Goal: Navigation & Orientation: Find specific page/section

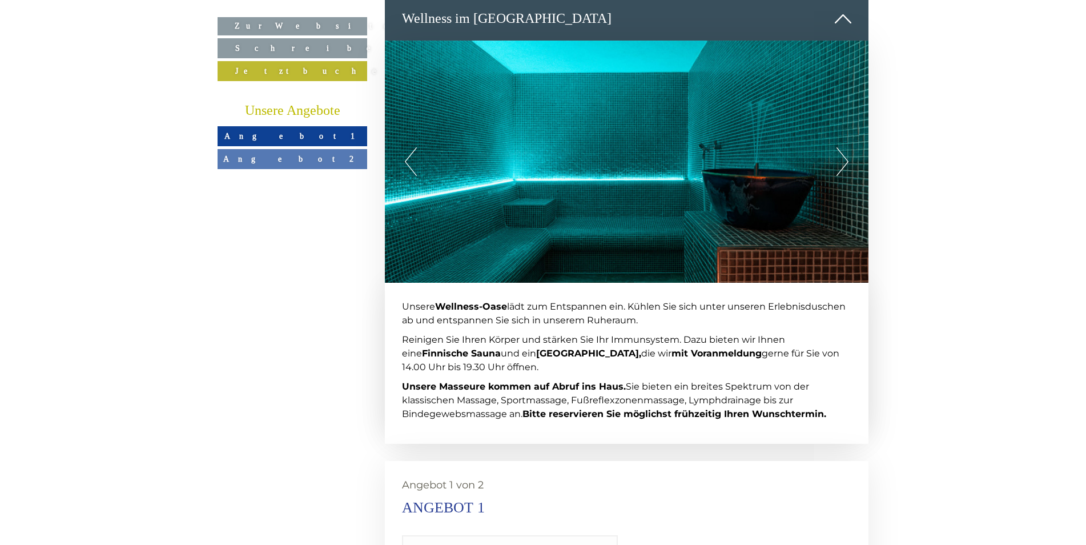
scroll to position [1485, 0]
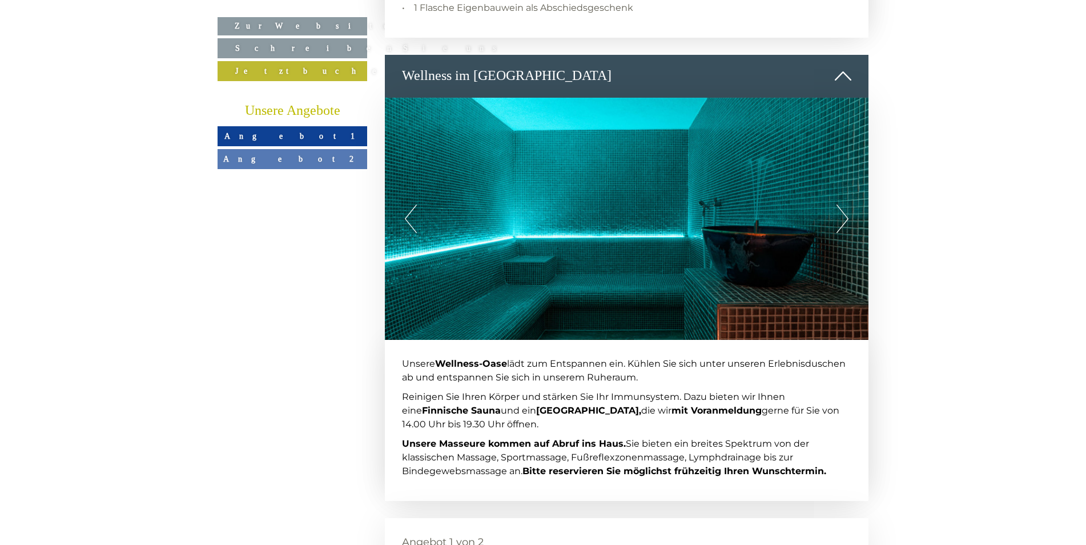
click at [843, 204] on button "Next" at bounding box center [843, 218] width 12 height 29
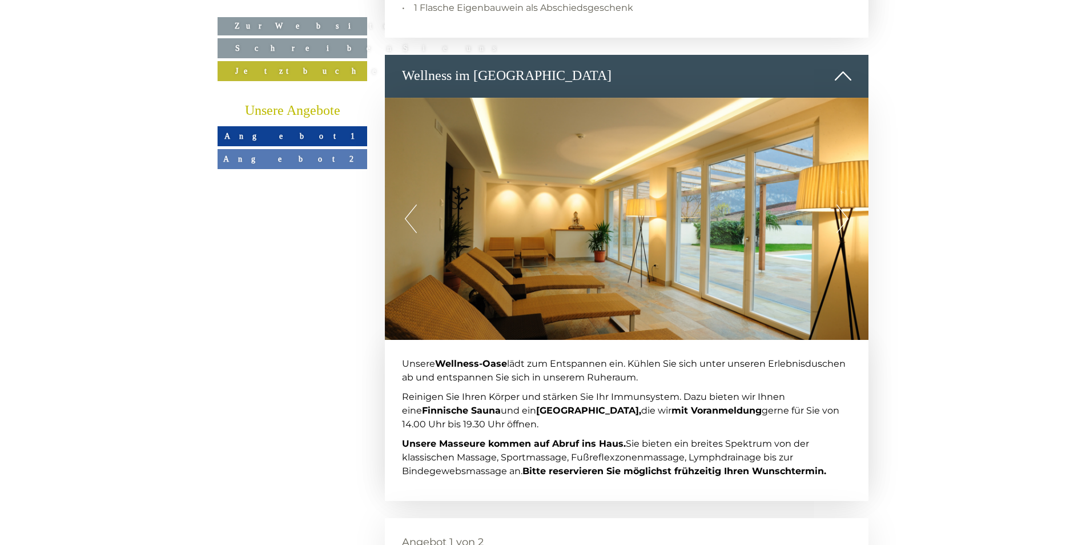
click at [843, 204] on button "Next" at bounding box center [843, 218] width 12 height 29
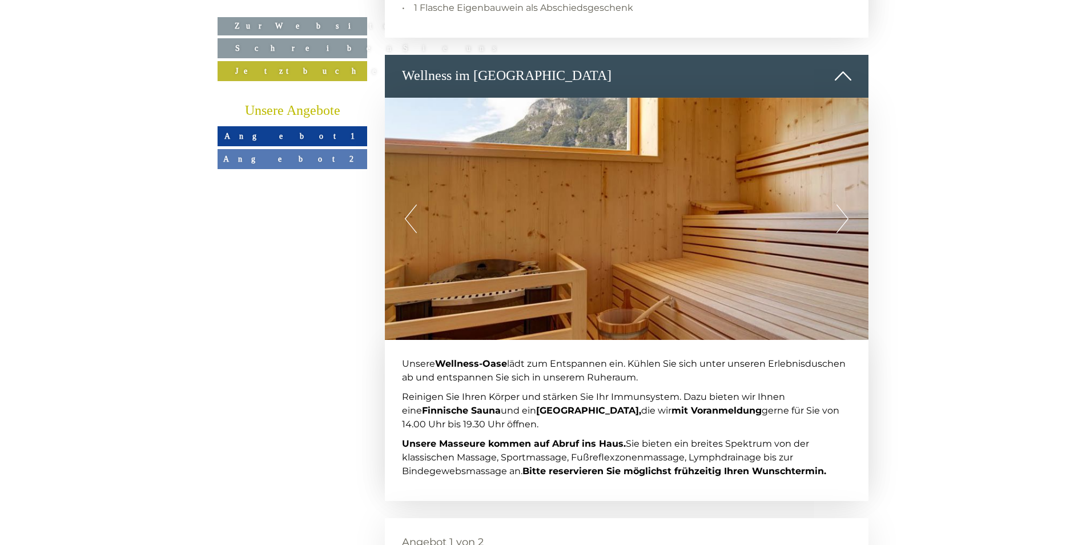
click at [843, 204] on button "Next" at bounding box center [843, 218] width 12 height 29
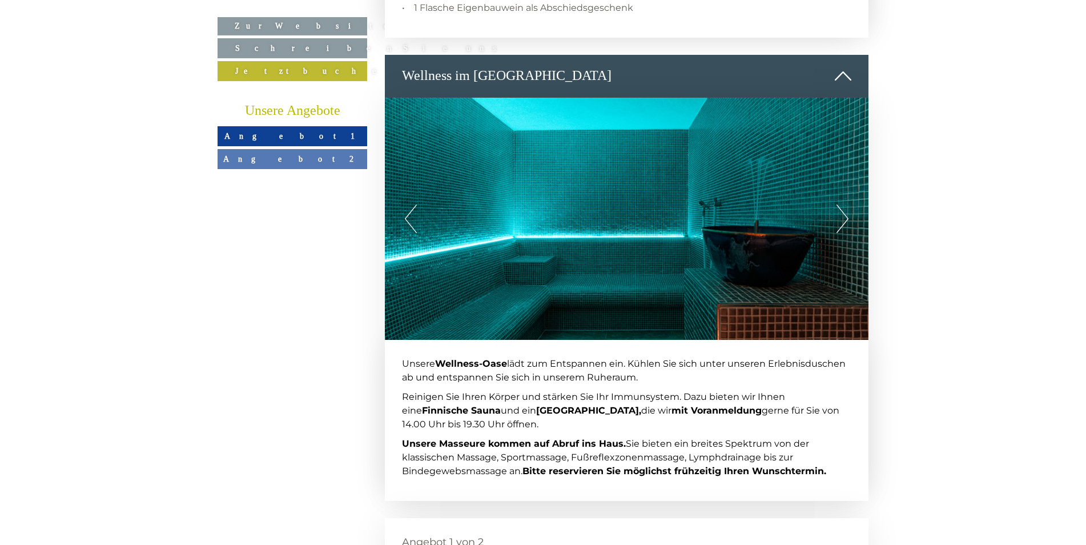
click at [843, 204] on button "Next" at bounding box center [843, 218] width 12 height 29
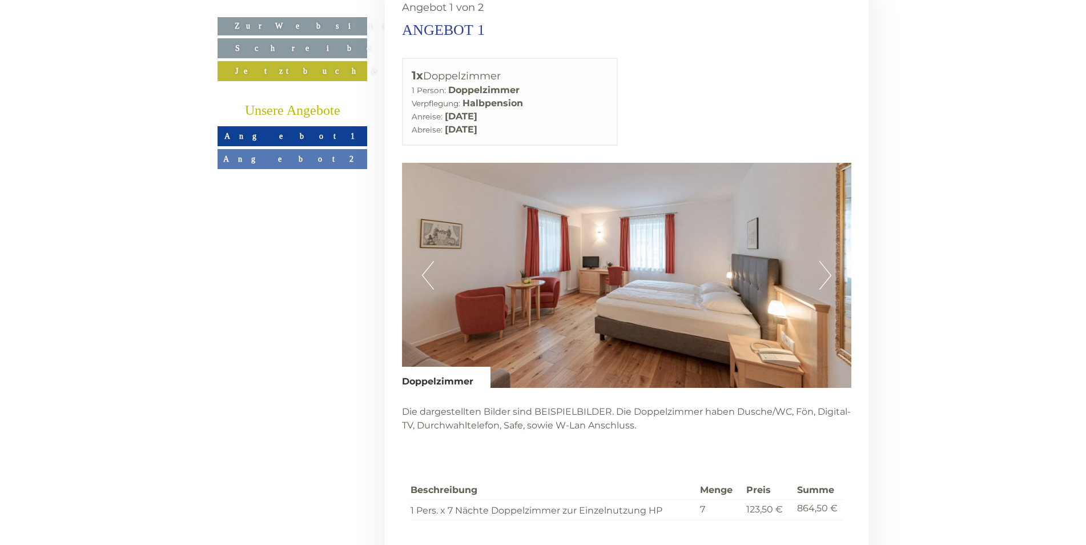
scroll to position [1999, 0]
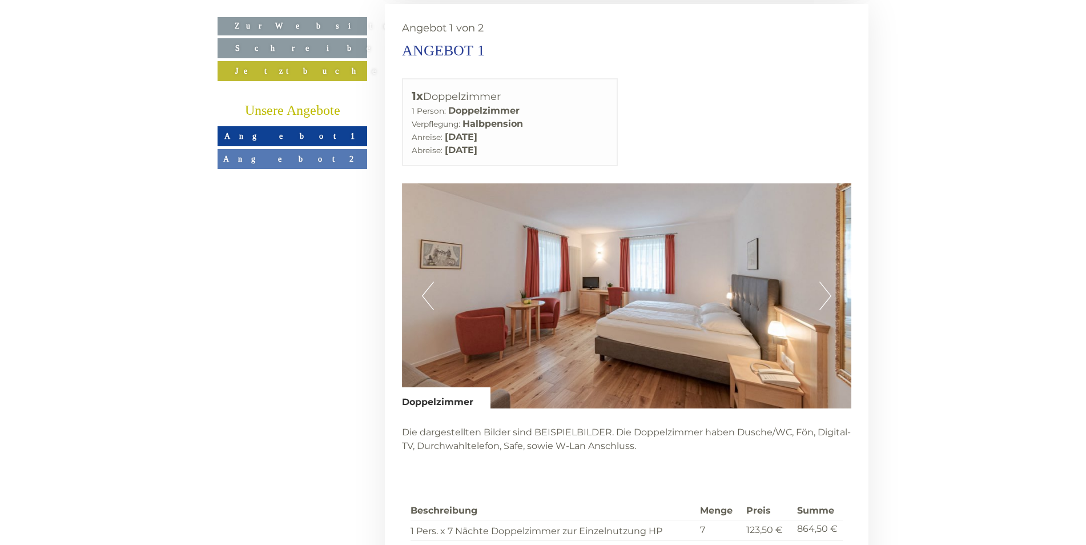
click at [826, 282] on button "Next" at bounding box center [826, 296] width 12 height 29
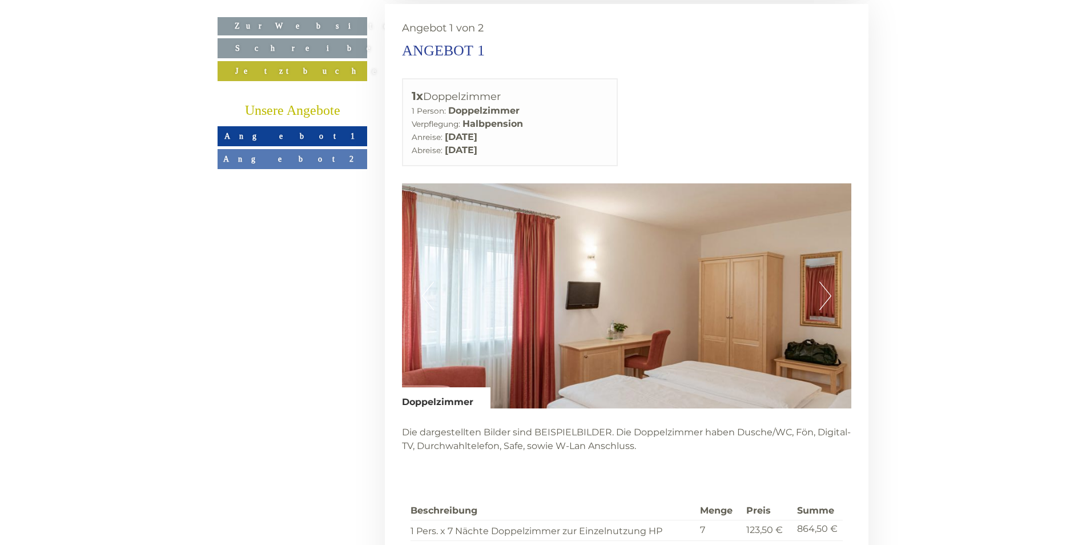
click at [826, 282] on button "Next" at bounding box center [826, 296] width 12 height 29
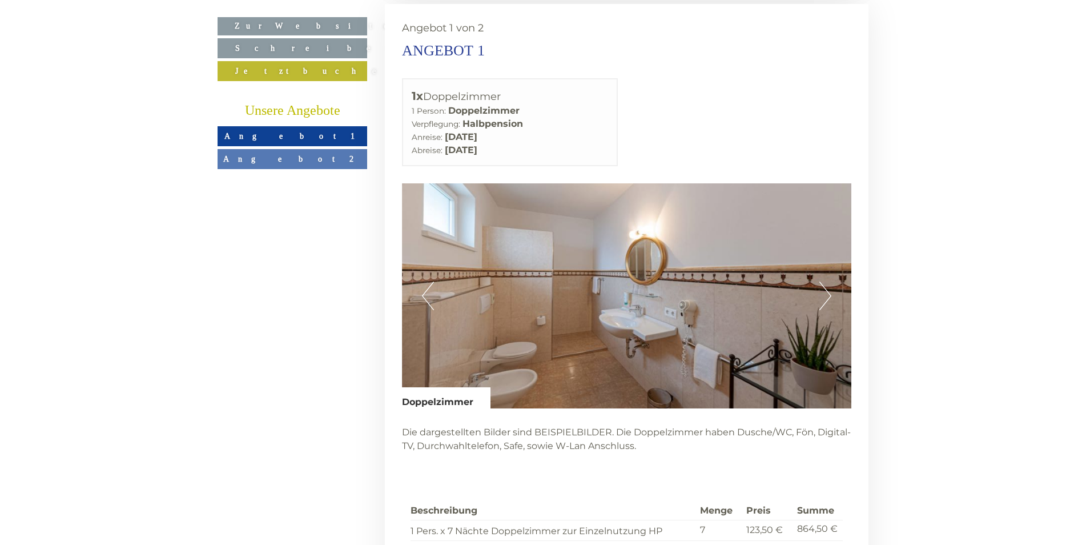
click at [826, 282] on button "Next" at bounding box center [826, 296] width 12 height 29
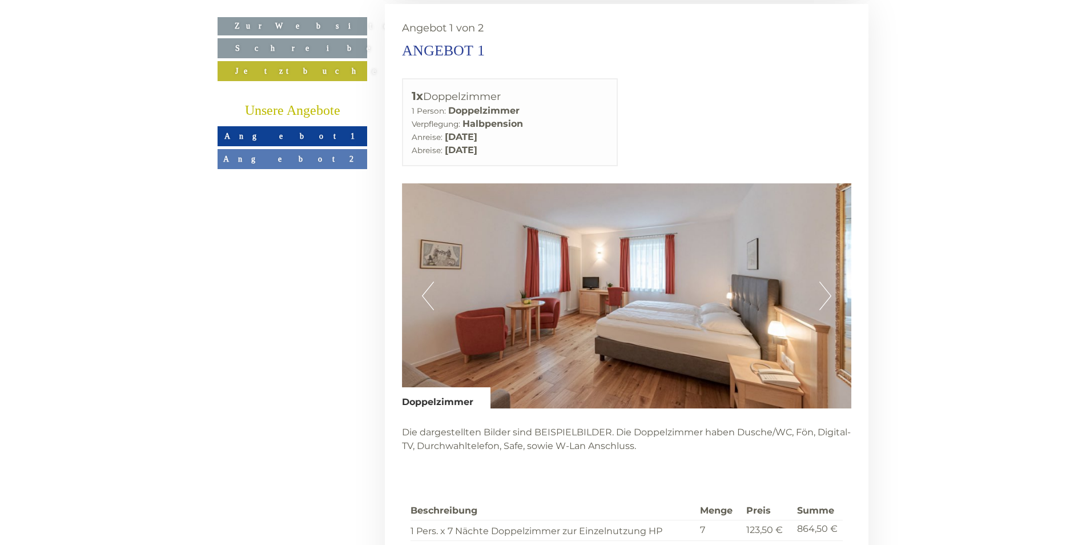
click at [826, 282] on button "Next" at bounding box center [826, 296] width 12 height 29
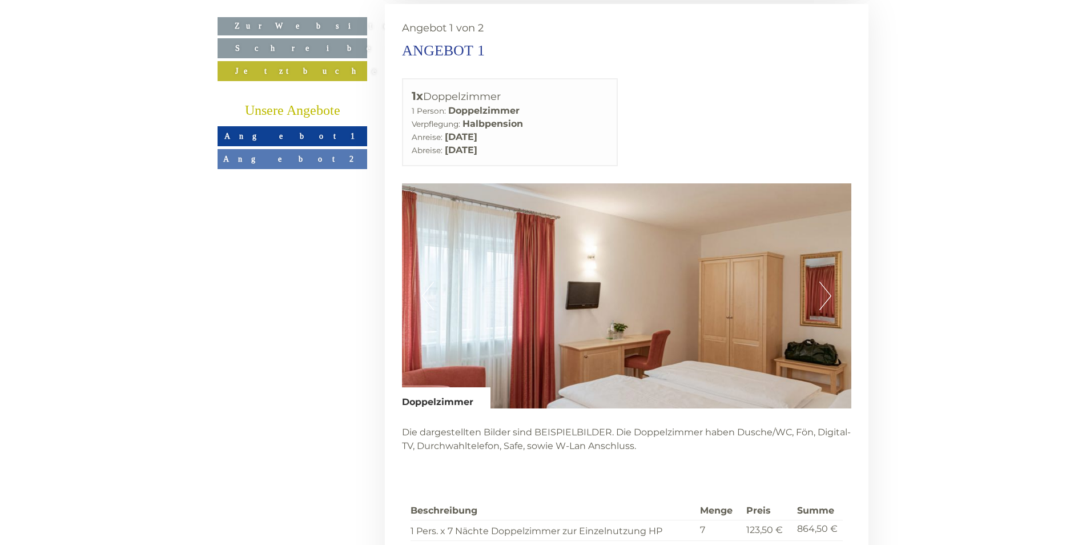
click at [826, 282] on button "Next" at bounding box center [826, 296] width 12 height 29
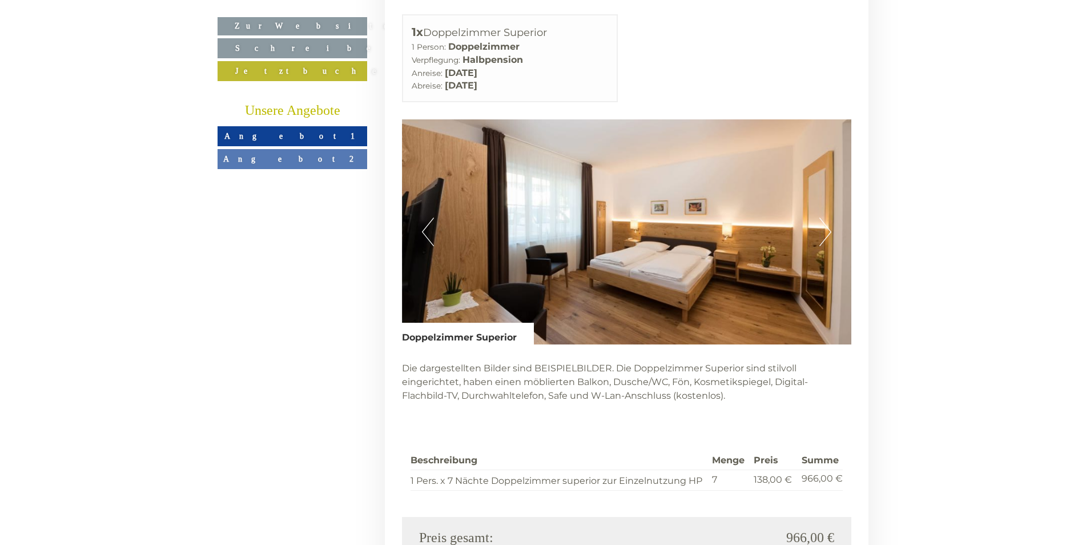
scroll to position [2741, 0]
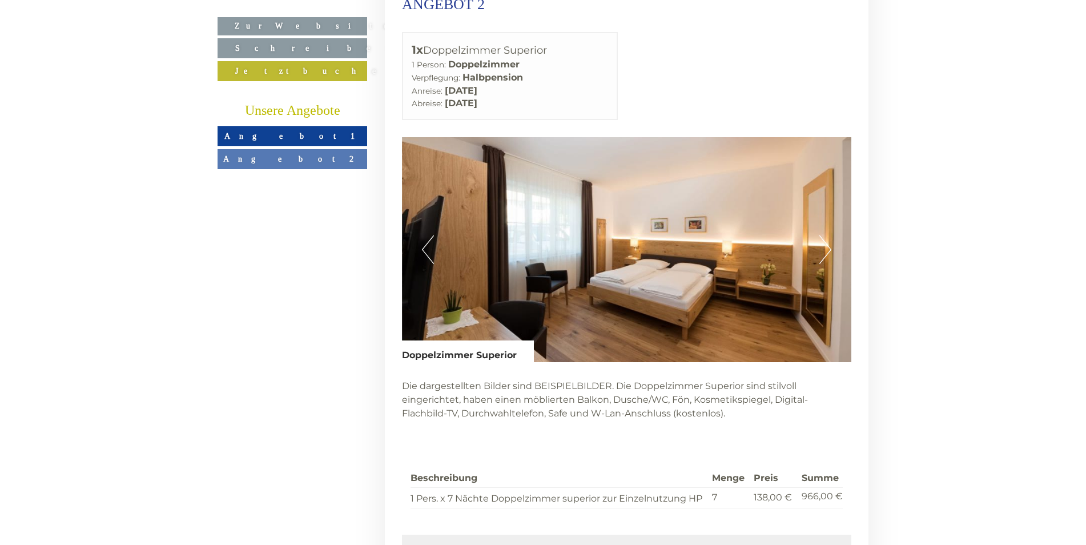
click at [830, 235] on button "Next" at bounding box center [826, 249] width 12 height 29
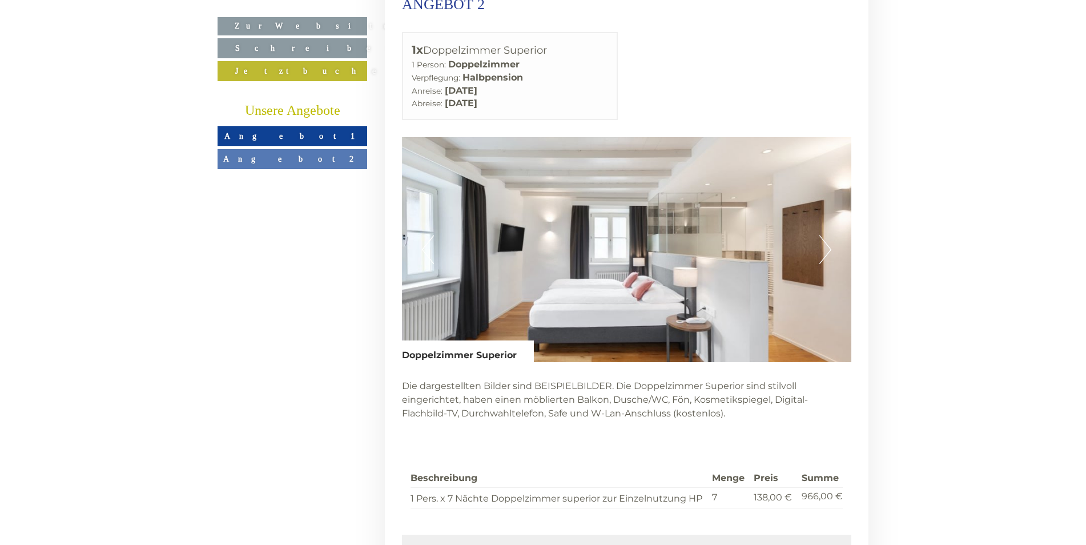
click at [826, 235] on button "Next" at bounding box center [826, 249] width 12 height 29
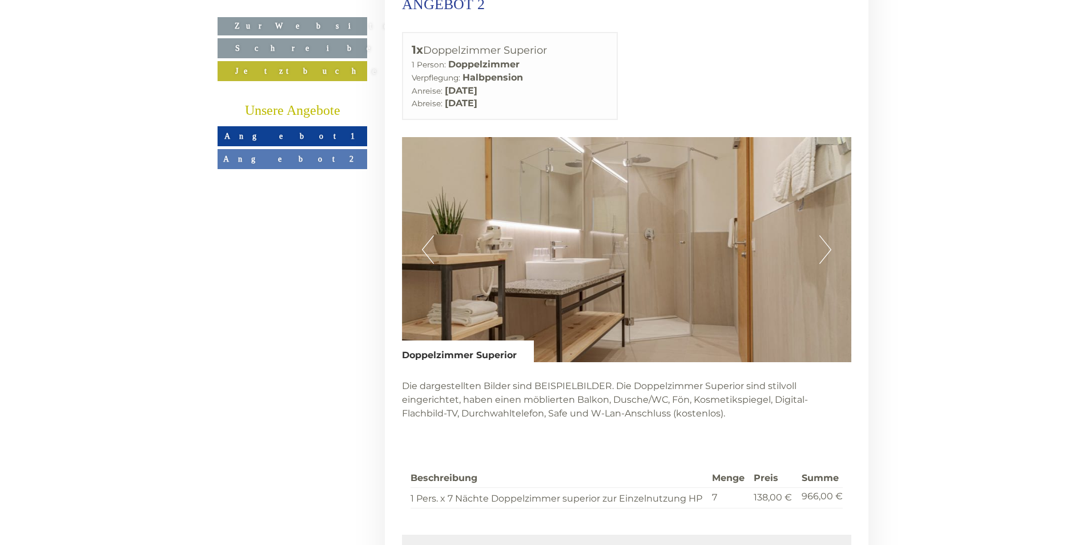
click at [826, 235] on button "Next" at bounding box center [826, 249] width 12 height 29
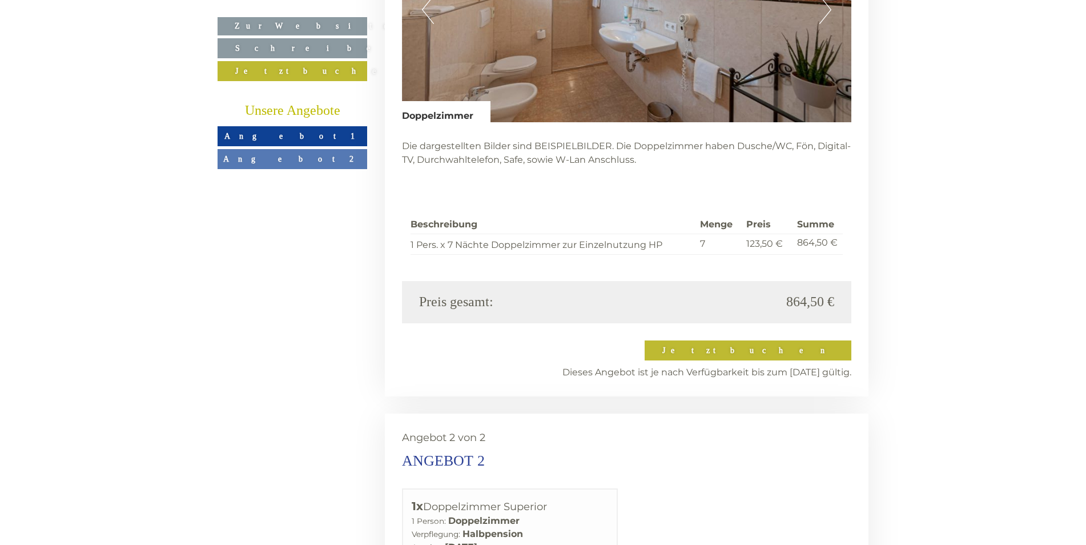
scroll to position [2285, 0]
